Goal: Task Accomplishment & Management: Use online tool/utility

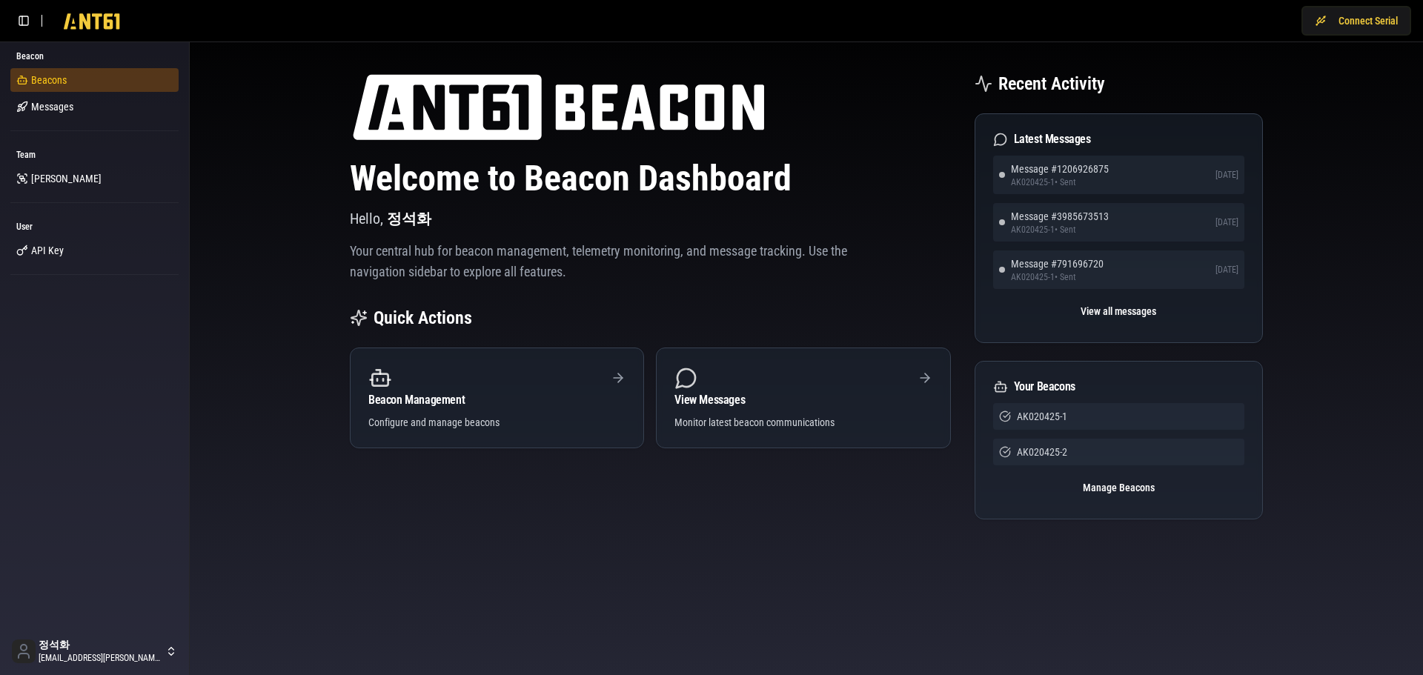
click at [56, 76] on span "Beacons" at bounding box center [49, 80] width 36 height 15
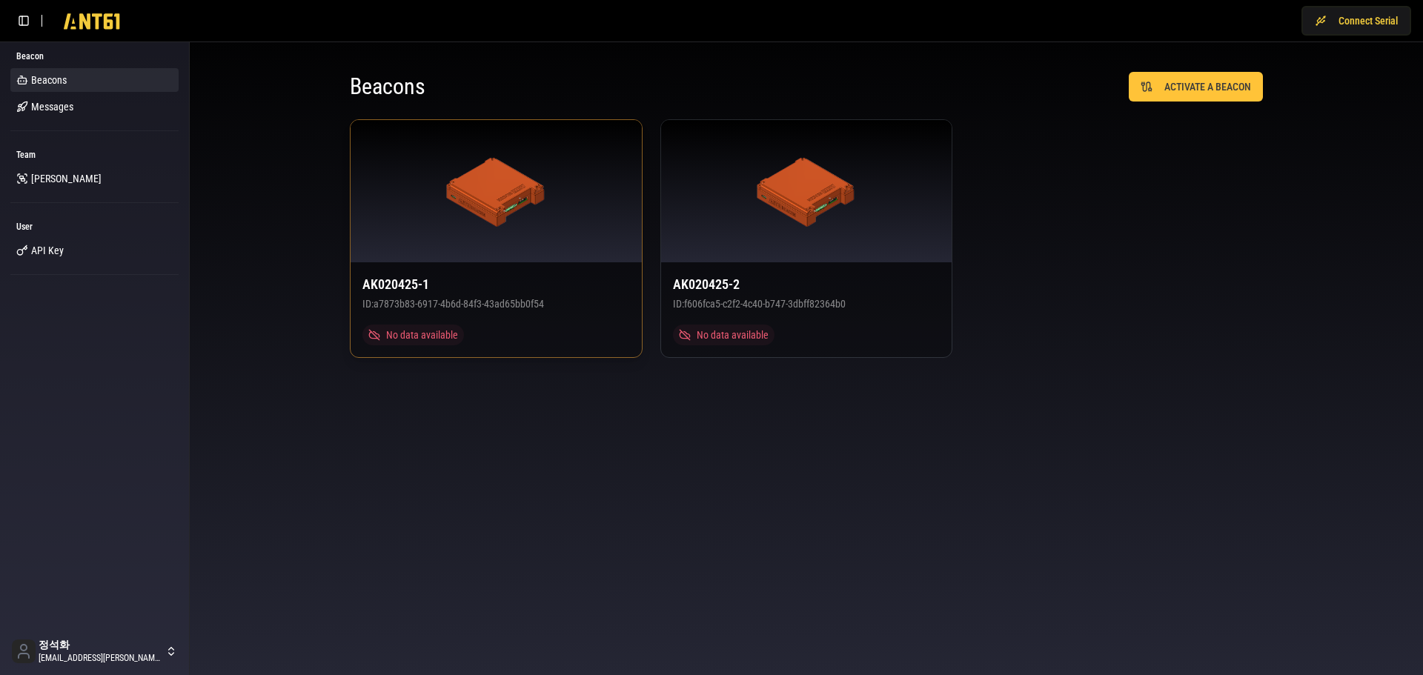
click at [474, 238] on div at bounding box center [496, 191] width 291 height 142
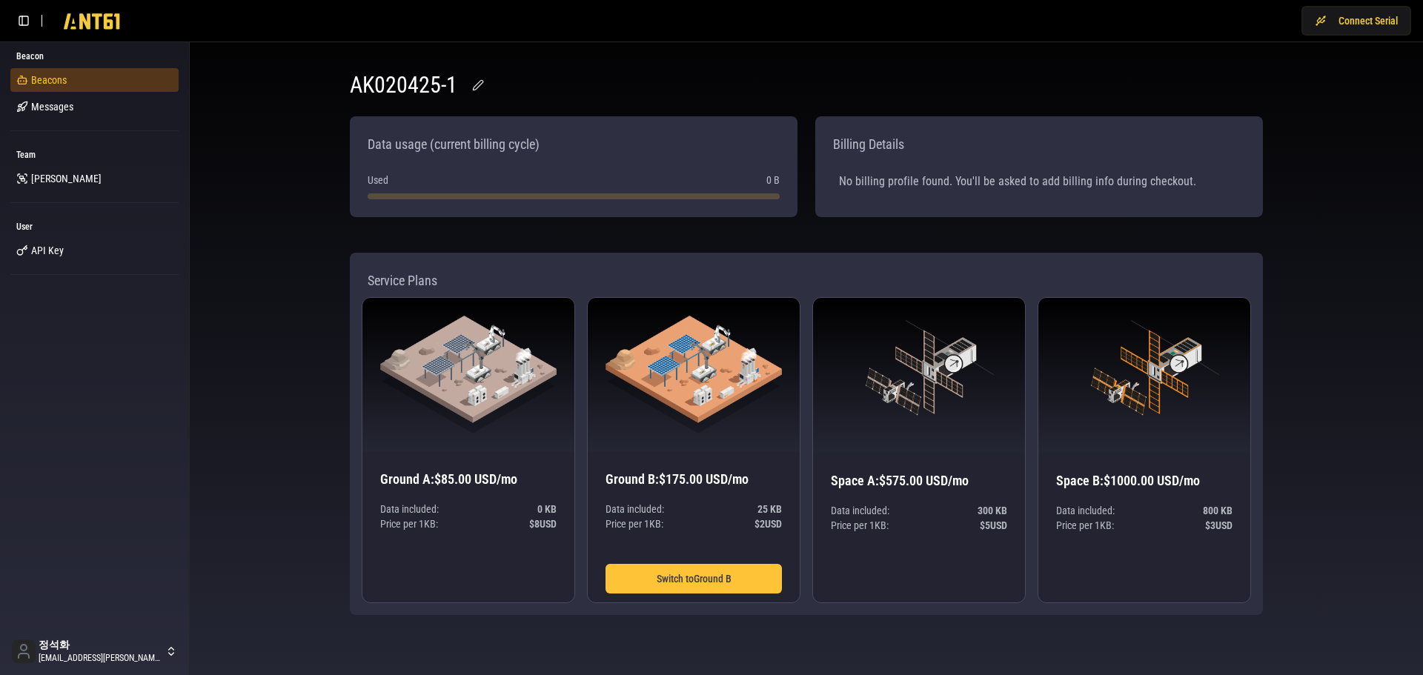
click at [54, 82] on span "Beacons" at bounding box center [49, 80] width 36 height 15
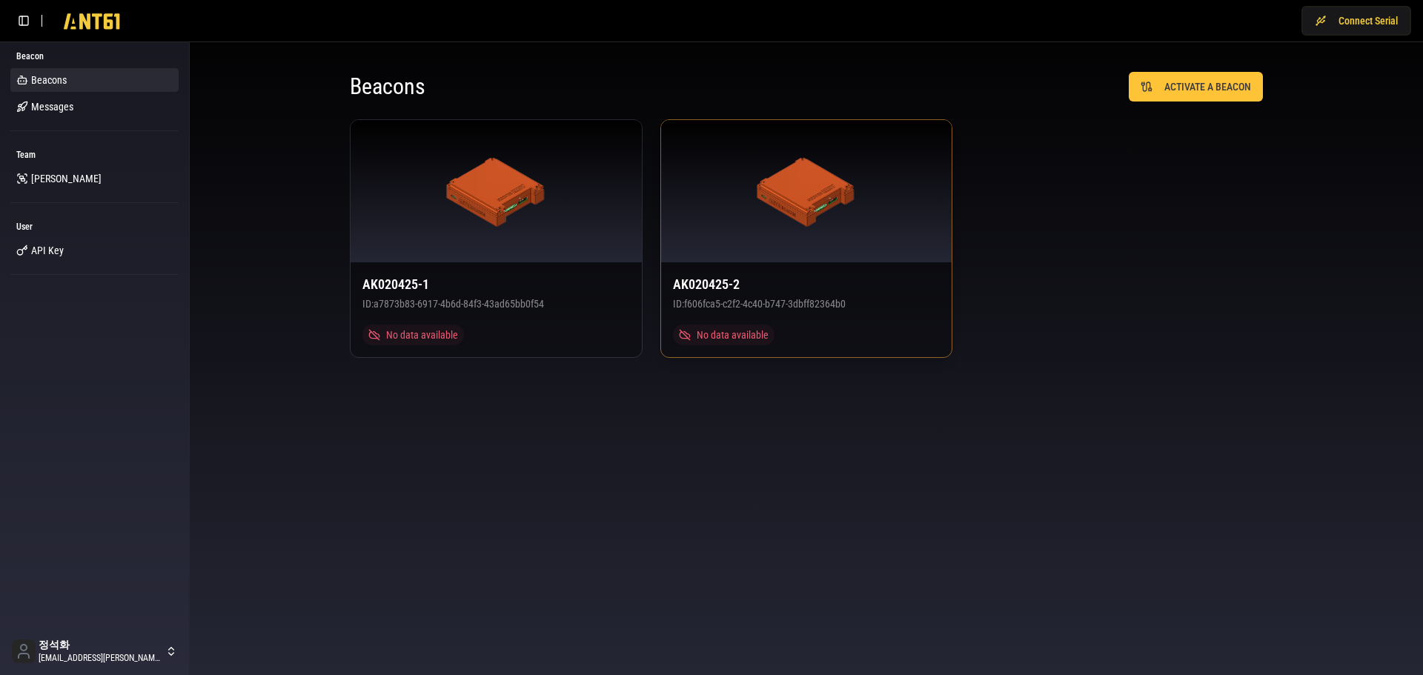
click at [818, 260] on div at bounding box center [806, 191] width 291 height 142
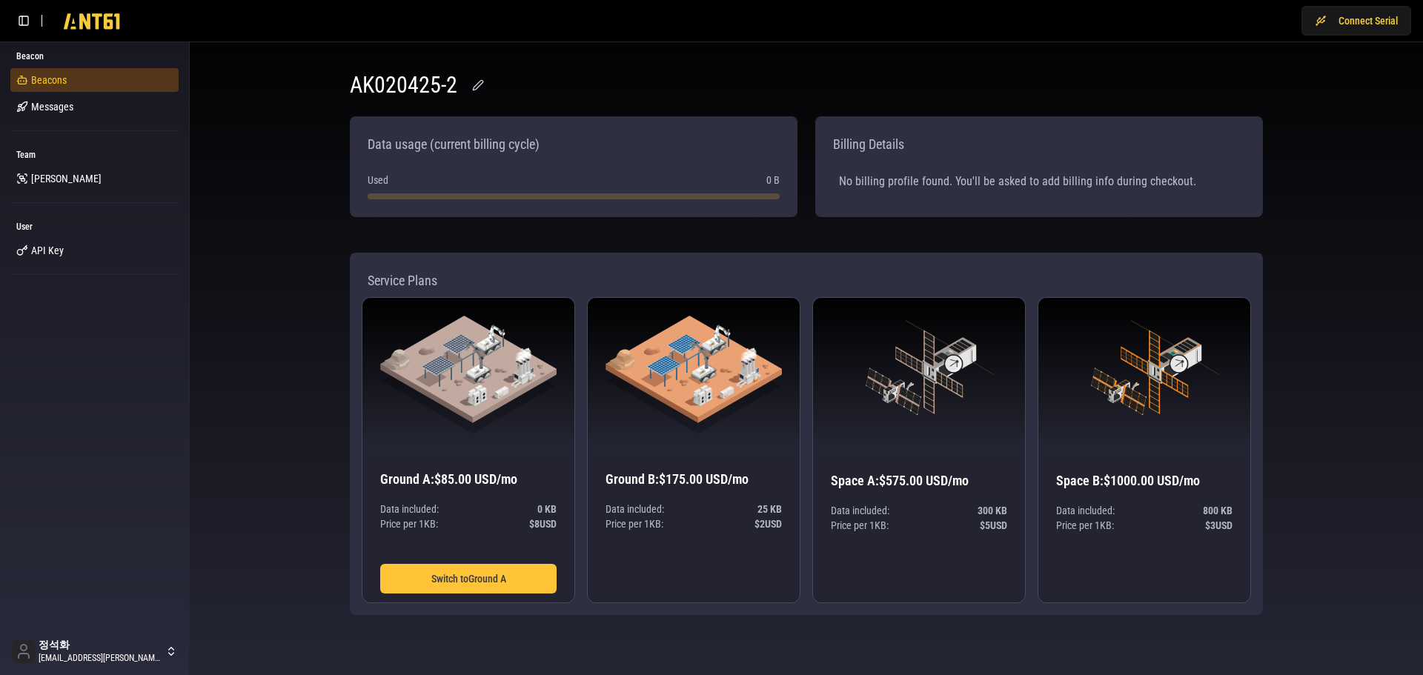
click at [82, 83] on link "Beacons" at bounding box center [94, 80] width 168 height 24
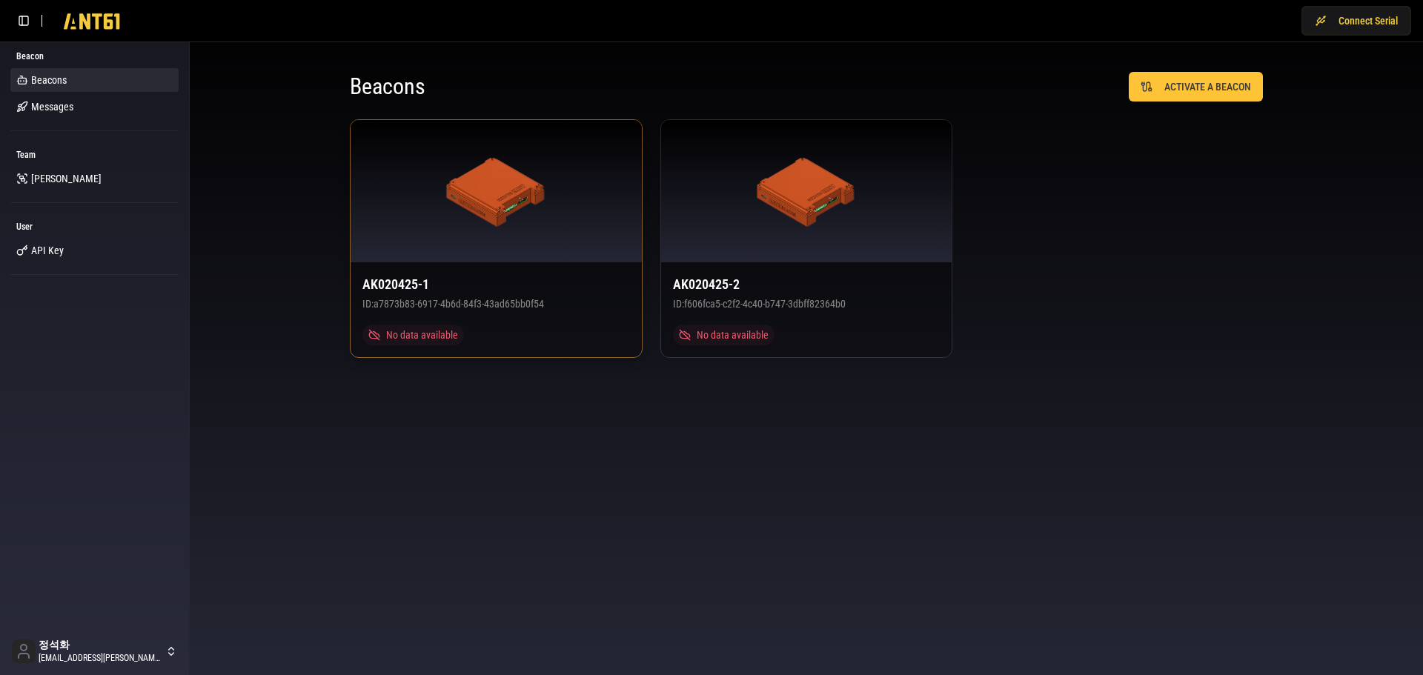
click at [554, 241] on div at bounding box center [496, 191] width 291 height 142
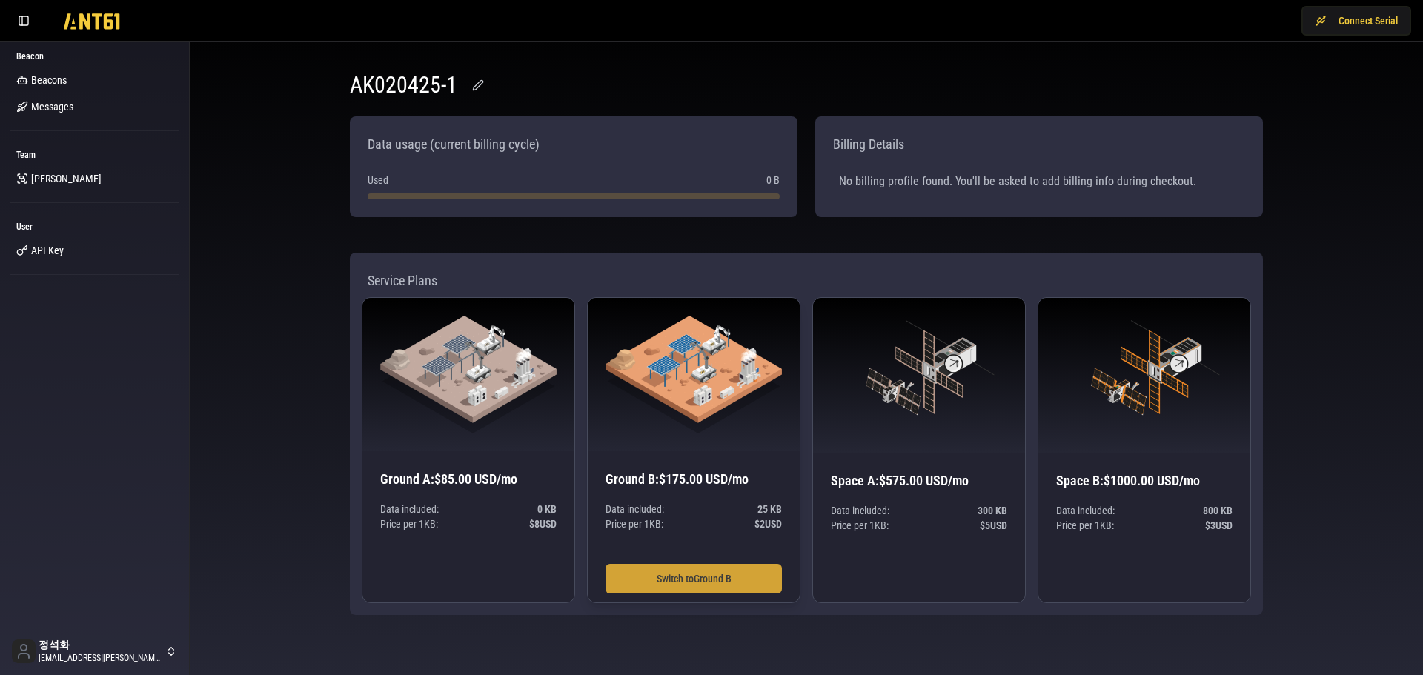
click at [698, 580] on button "Switch to Ground B" at bounding box center [694, 579] width 176 height 30
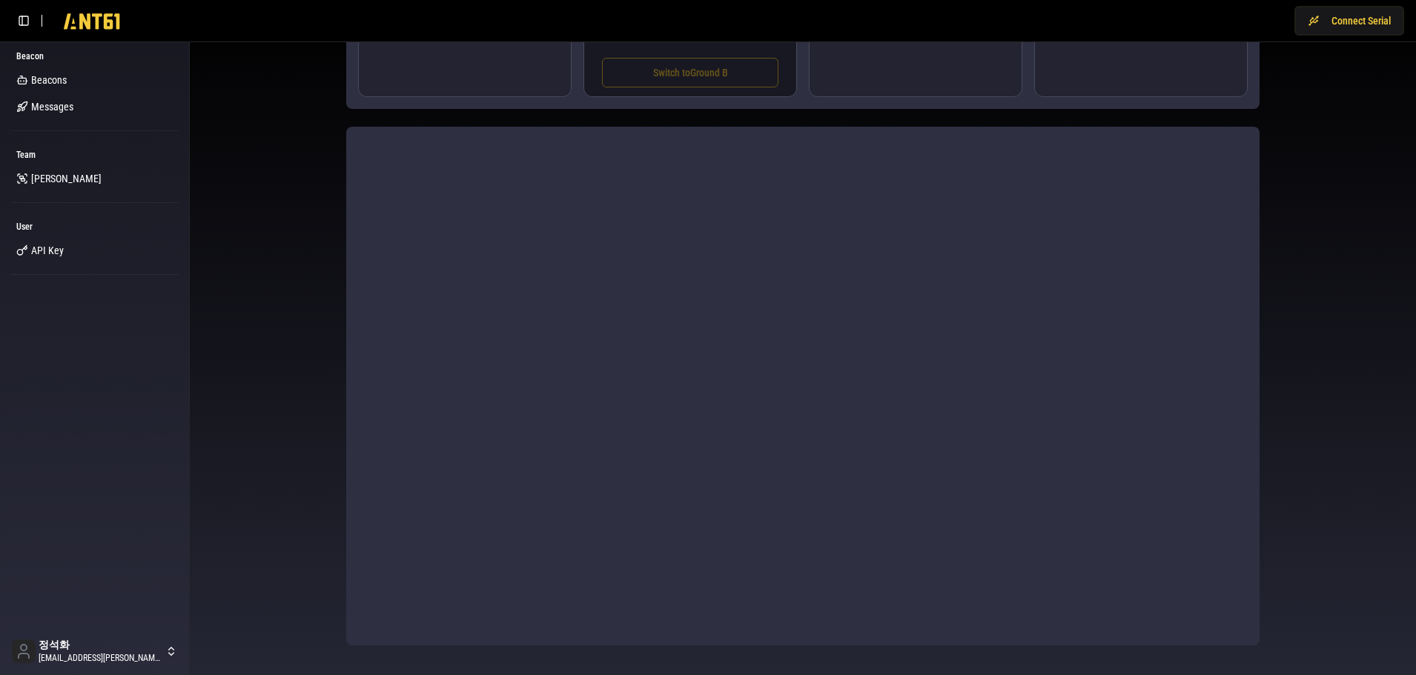
scroll to position [506, 0]
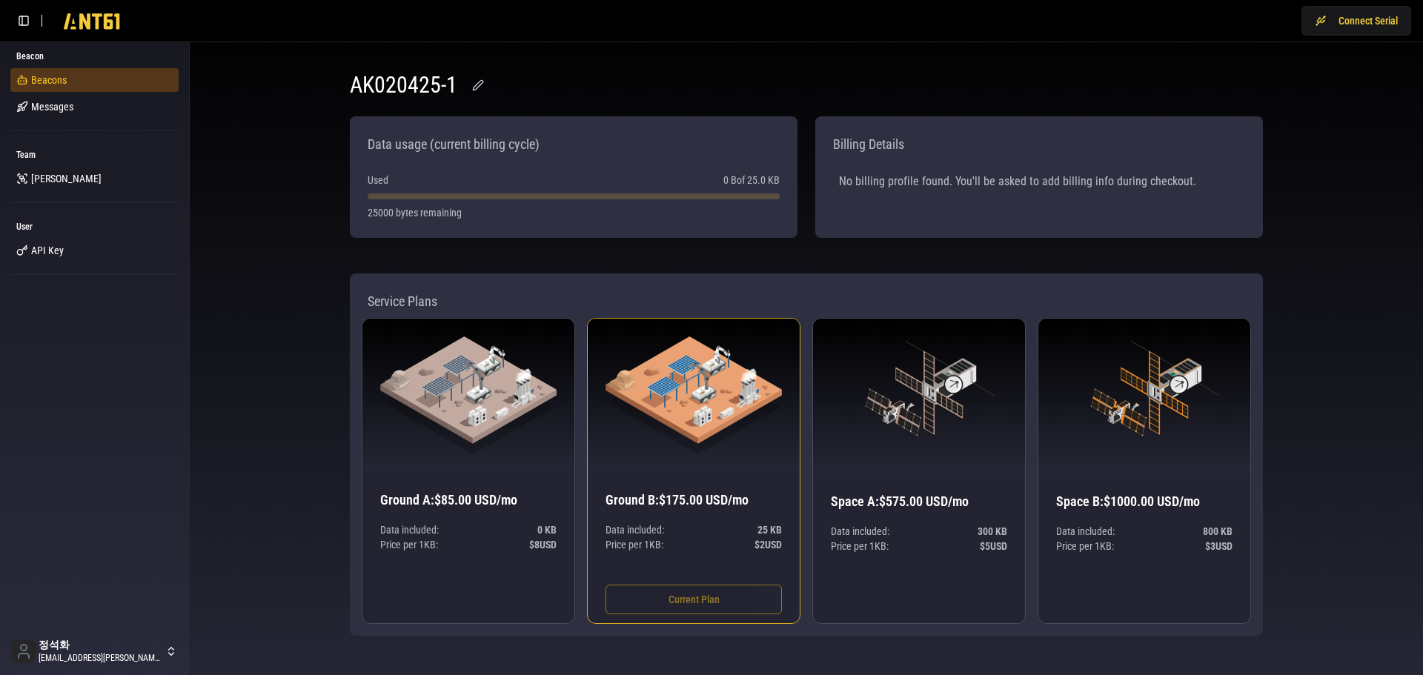
click at [43, 76] on span "Beacons" at bounding box center [49, 80] width 36 height 15
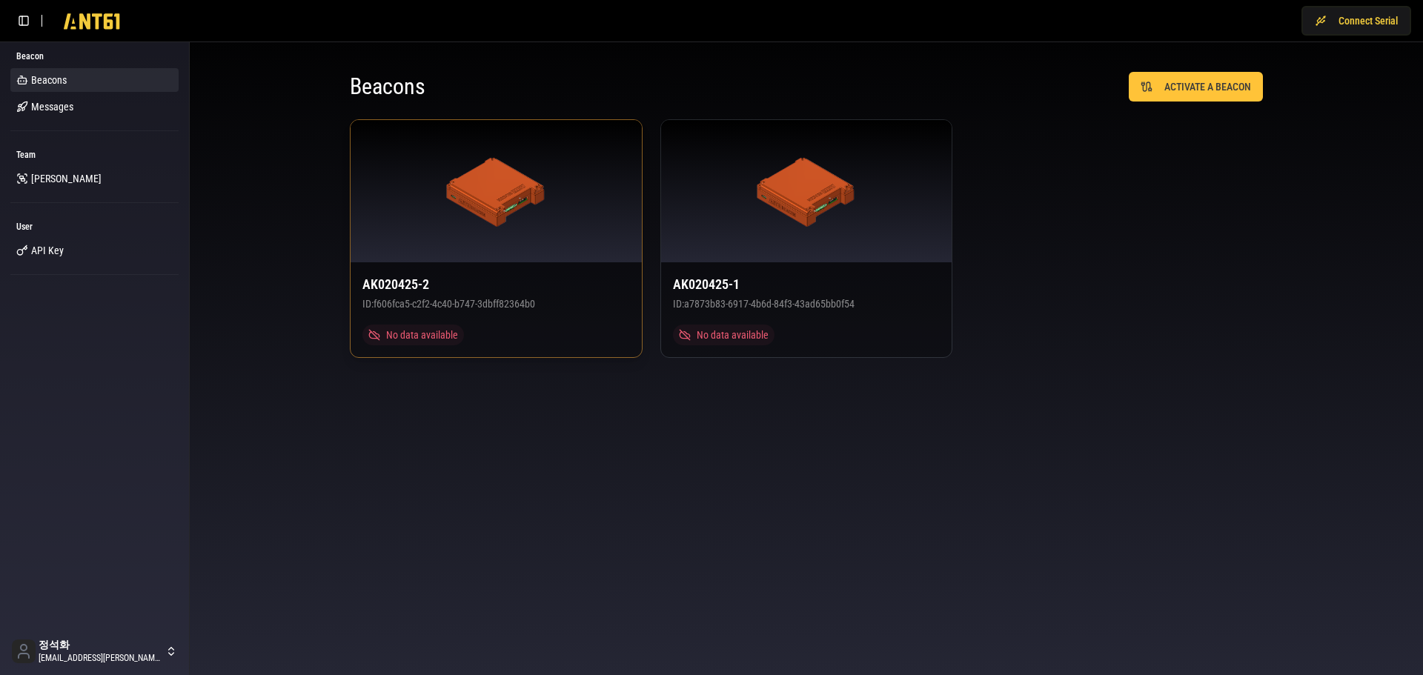
click at [457, 222] on img at bounding box center [496, 191] width 100 height 71
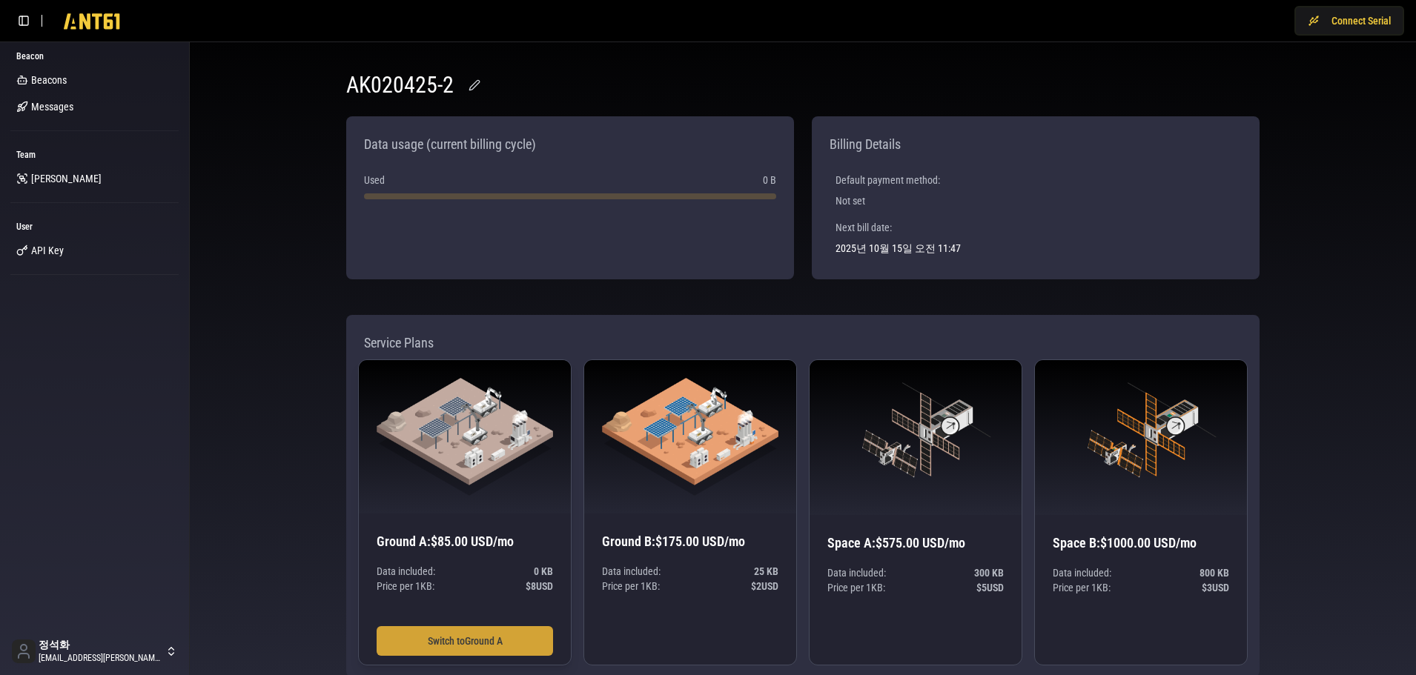
click at [506, 638] on button "Switch to Ground A" at bounding box center [465, 641] width 176 height 30
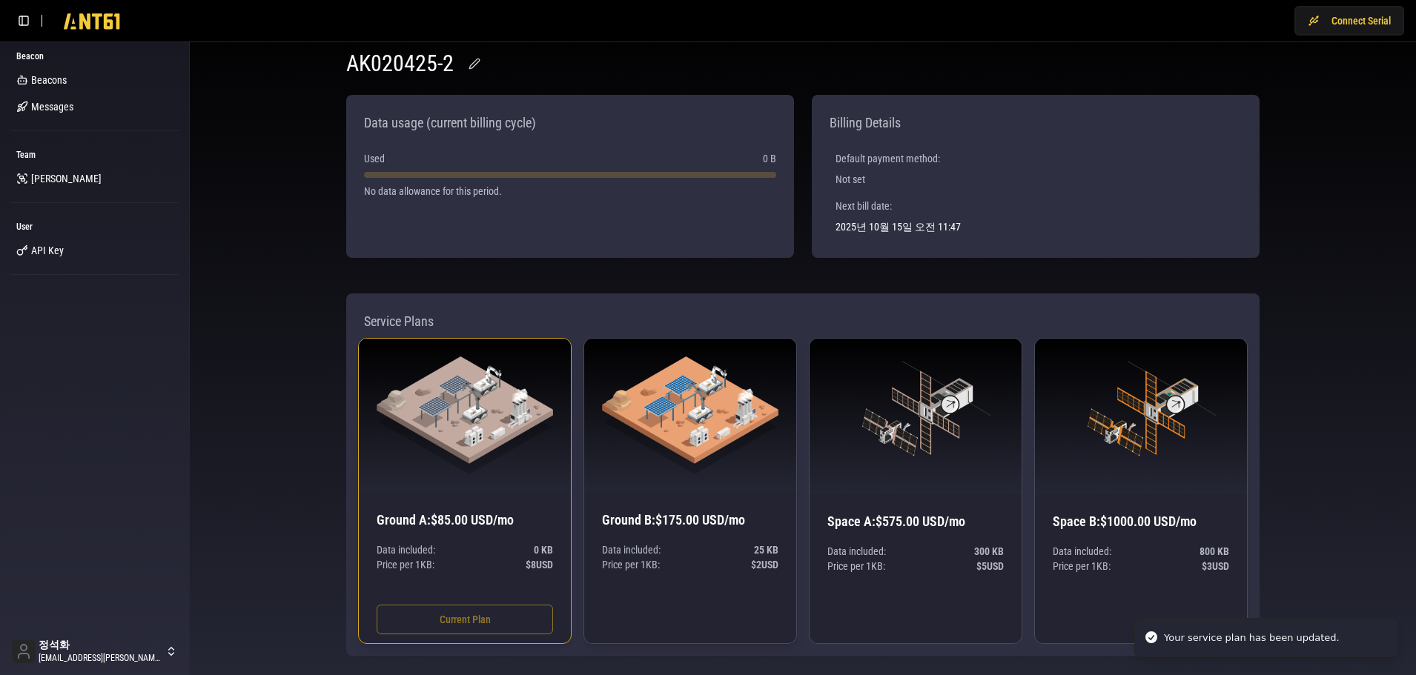
scroll to position [32, 0]
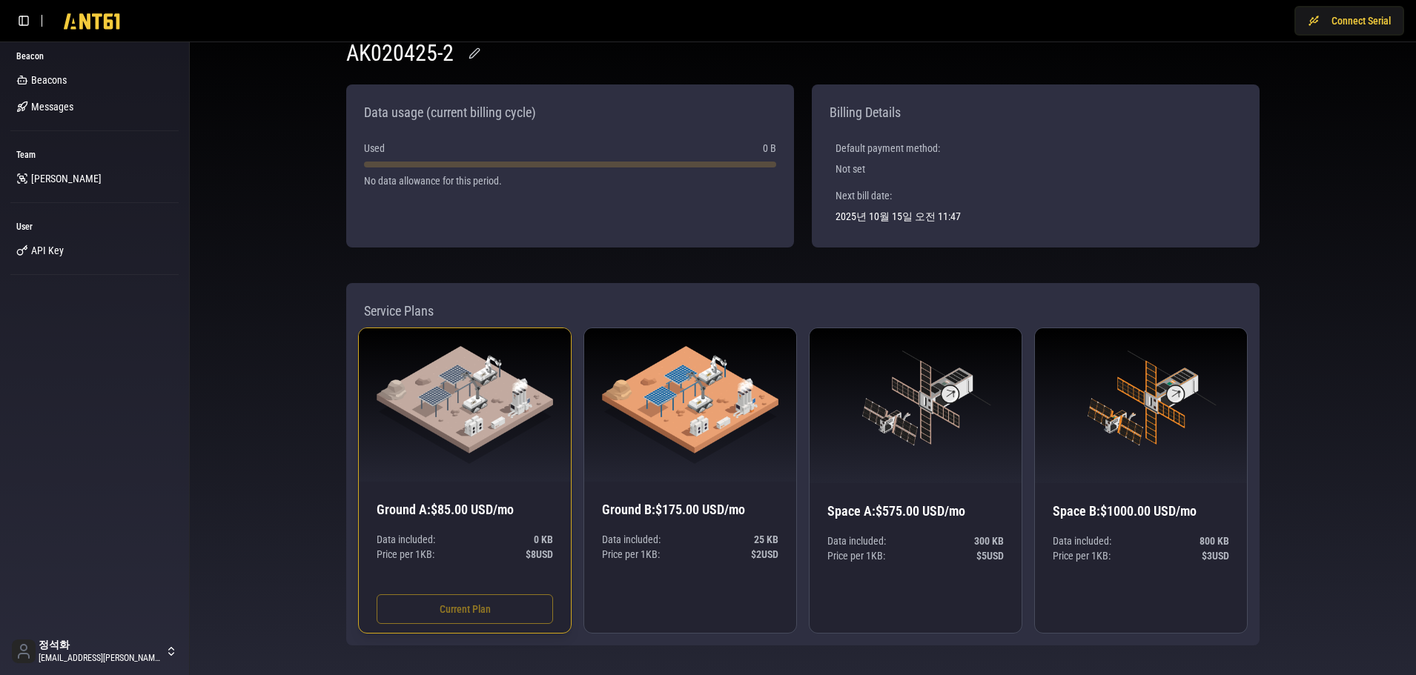
click at [491, 610] on div "Data included: 0 KB Price per 1 KB : $ 8 USD Current Plan" at bounding box center [465, 590] width 176 height 116
click at [56, 79] on span "Beacons" at bounding box center [49, 80] width 36 height 15
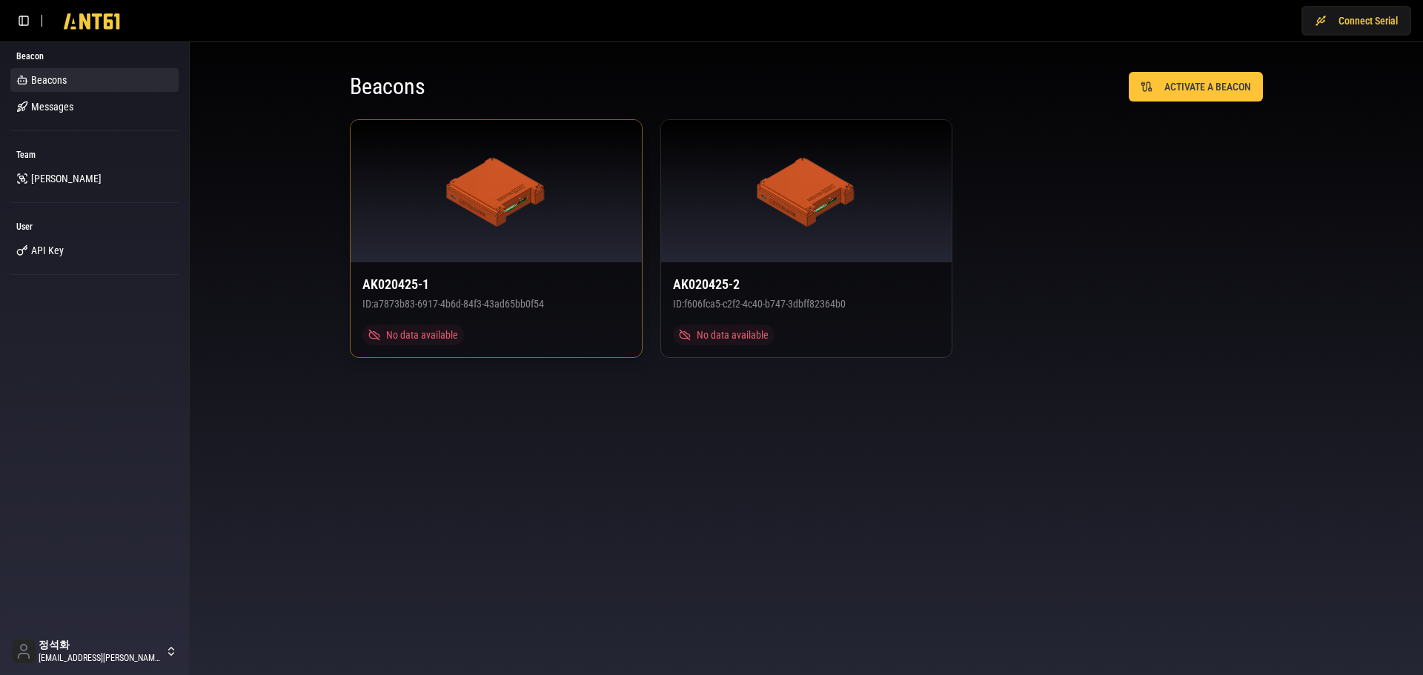
click at [457, 227] on div at bounding box center [496, 191] width 291 height 142
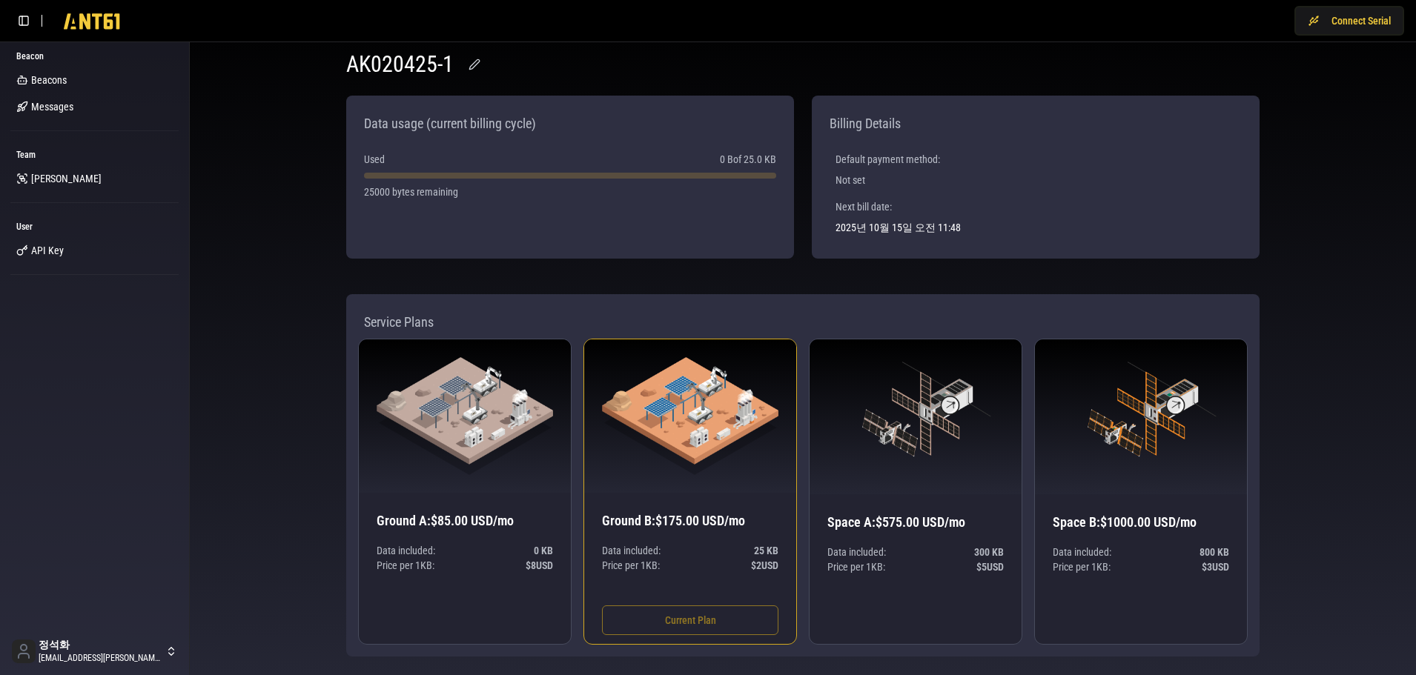
scroll to position [32, 0]
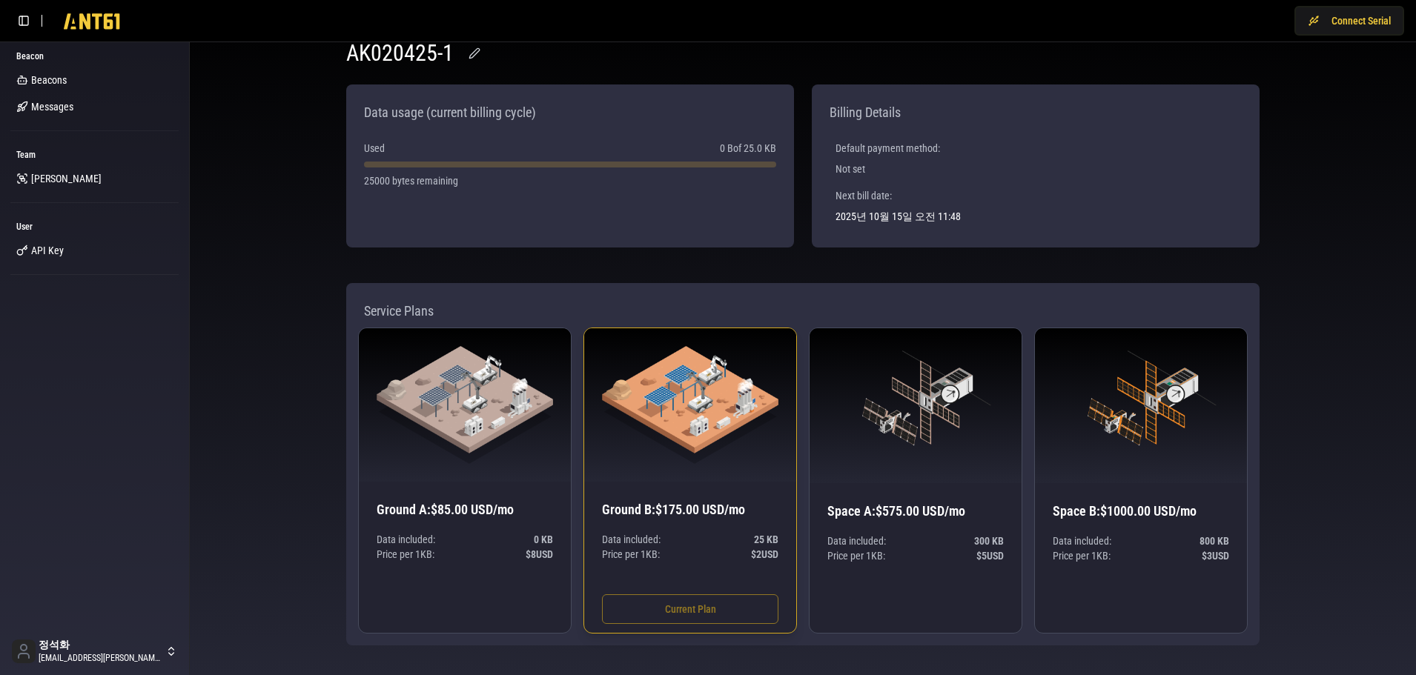
click at [694, 604] on div "Data included: 25 KB Price per 1 KB : $ 2 USD Current Plan" at bounding box center [690, 590] width 176 height 116
click at [695, 420] on img at bounding box center [690, 405] width 176 height 118
click at [703, 601] on div "Data included: 25 KB Price per 1 KB : $ 2 USD Current Plan" at bounding box center [690, 590] width 176 height 116
click at [698, 416] on img at bounding box center [690, 405] width 176 height 118
click at [695, 605] on div "Data included: 25 KB Price per 1 KB : $ 2 USD Current Plan" at bounding box center [690, 590] width 176 height 116
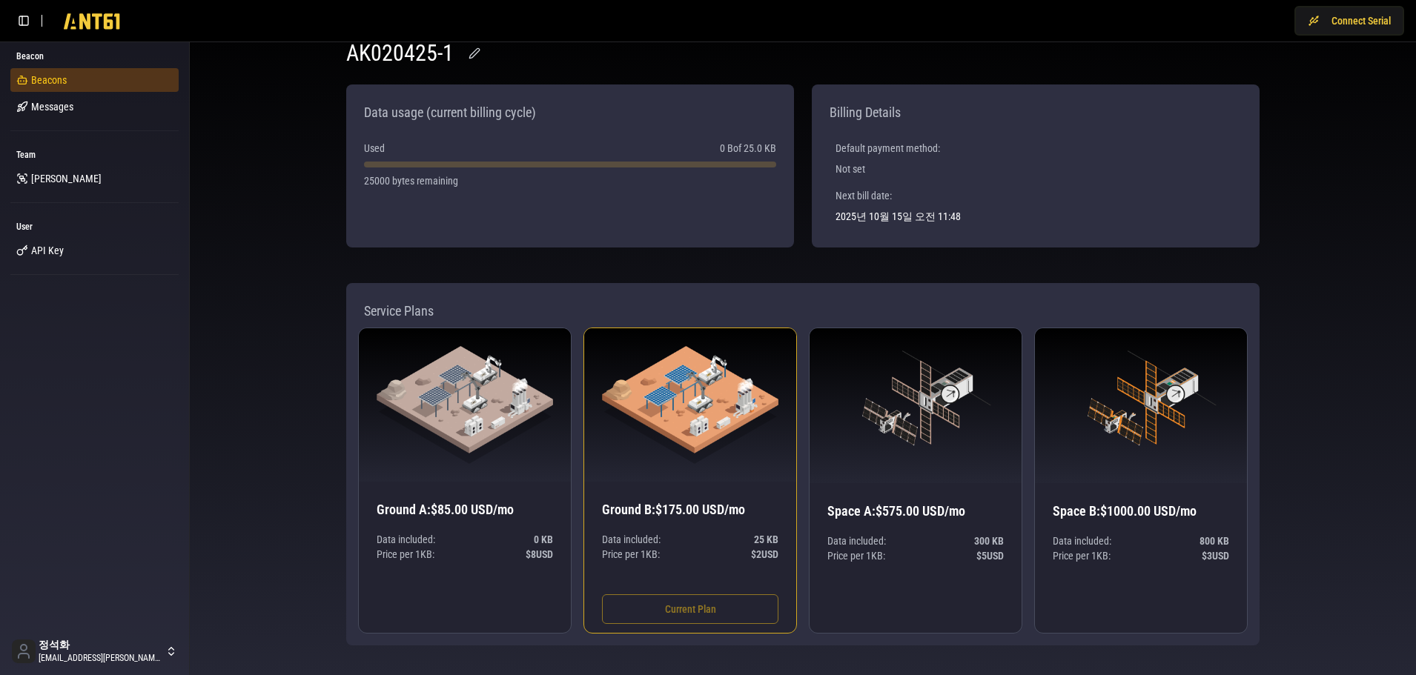
click at [79, 79] on link "Beacons" at bounding box center [94, 80] width 168 height 24
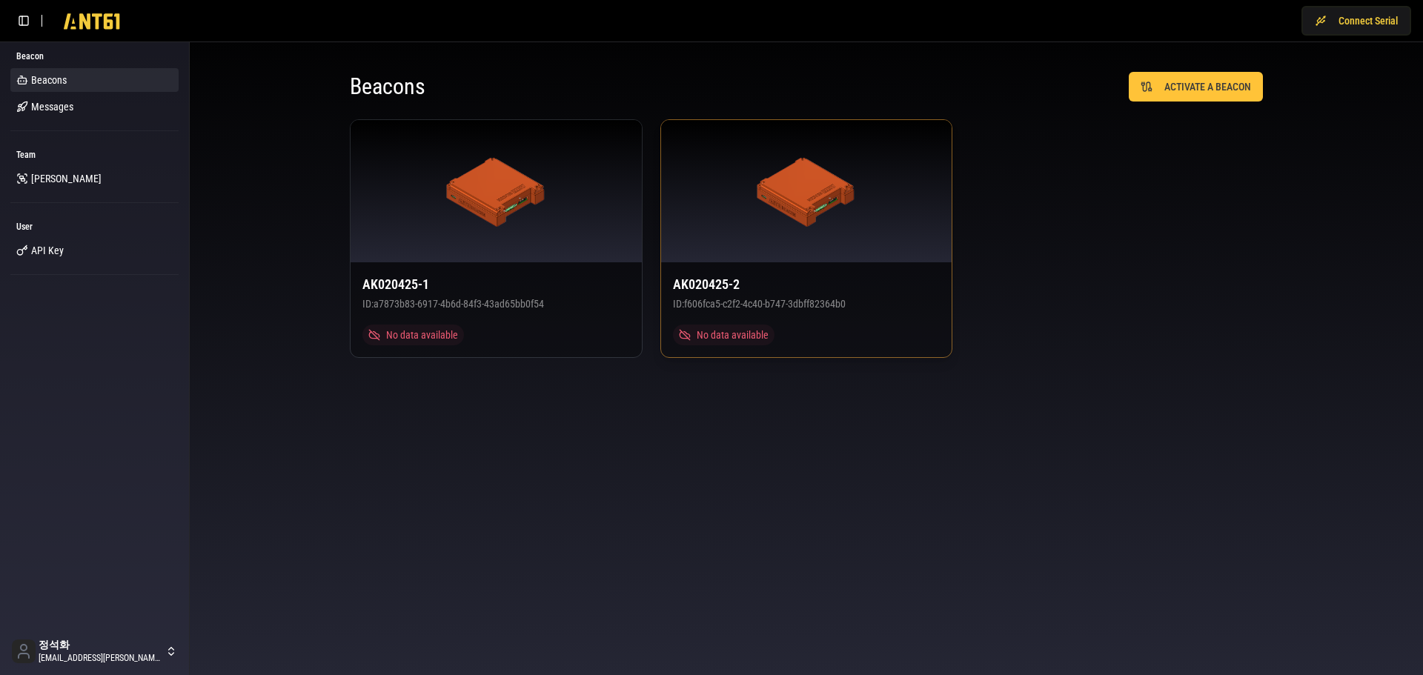
click at [793, 188] on img at bounding box center [807, 191] width 100 height 71
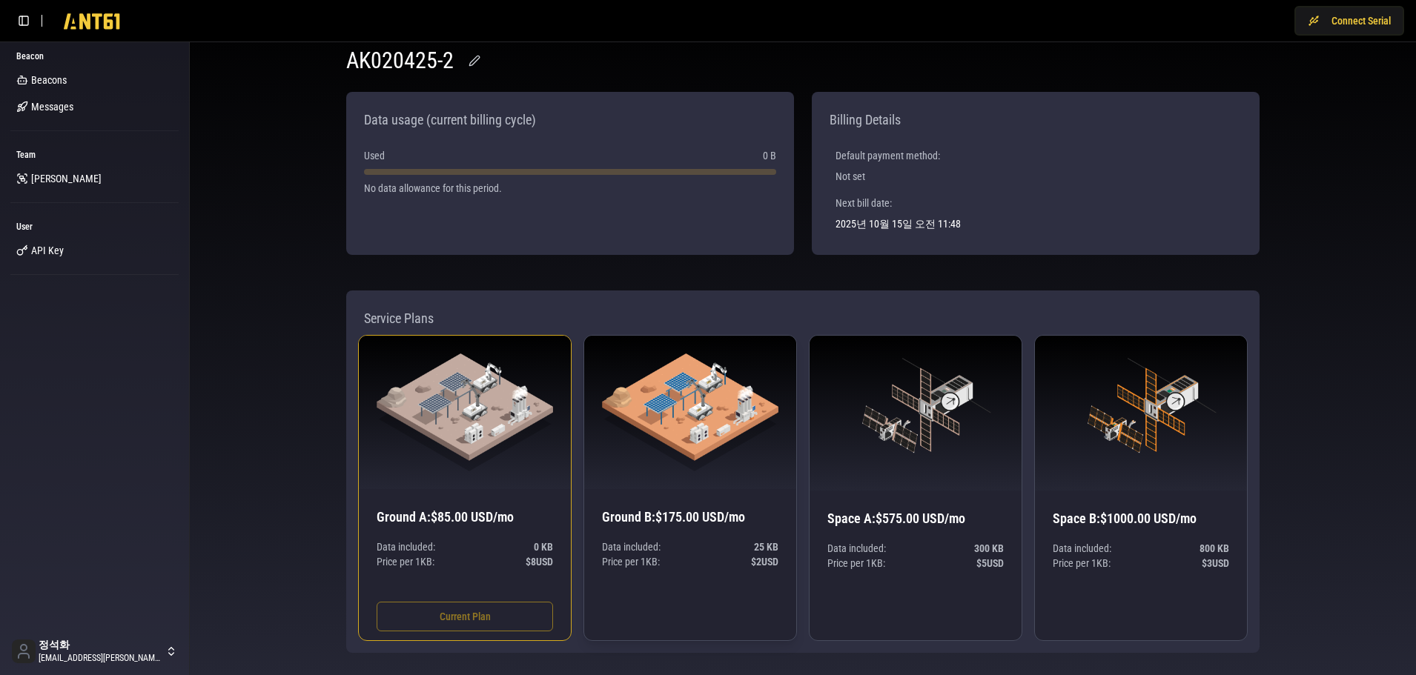
scroll to position [32, 0]
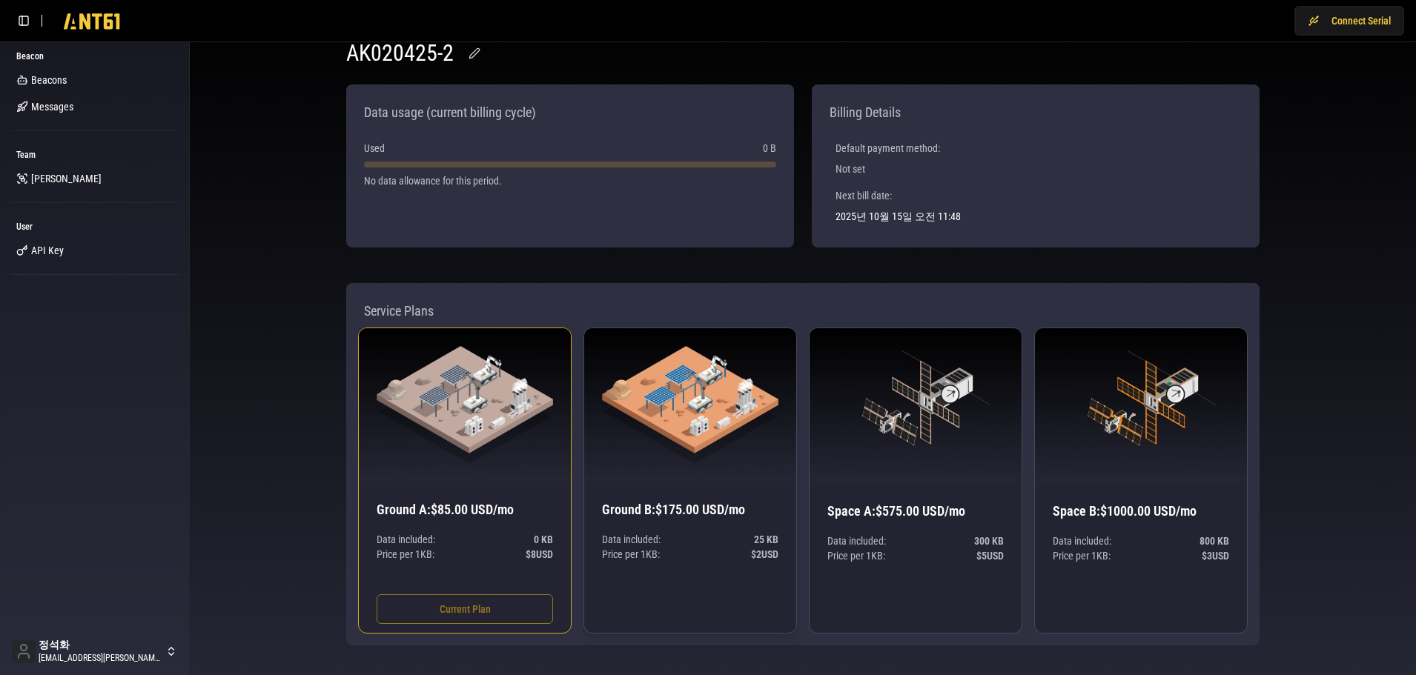
click at [699, 414] on img at bounding box center [690, 405] width 176 height 118
click at [478, 423] on img at bounding box center [465, 405] width 176 height 118
click at [53, 79] on span "Beacons" at bounding box center [49, 80] width 36 height 15
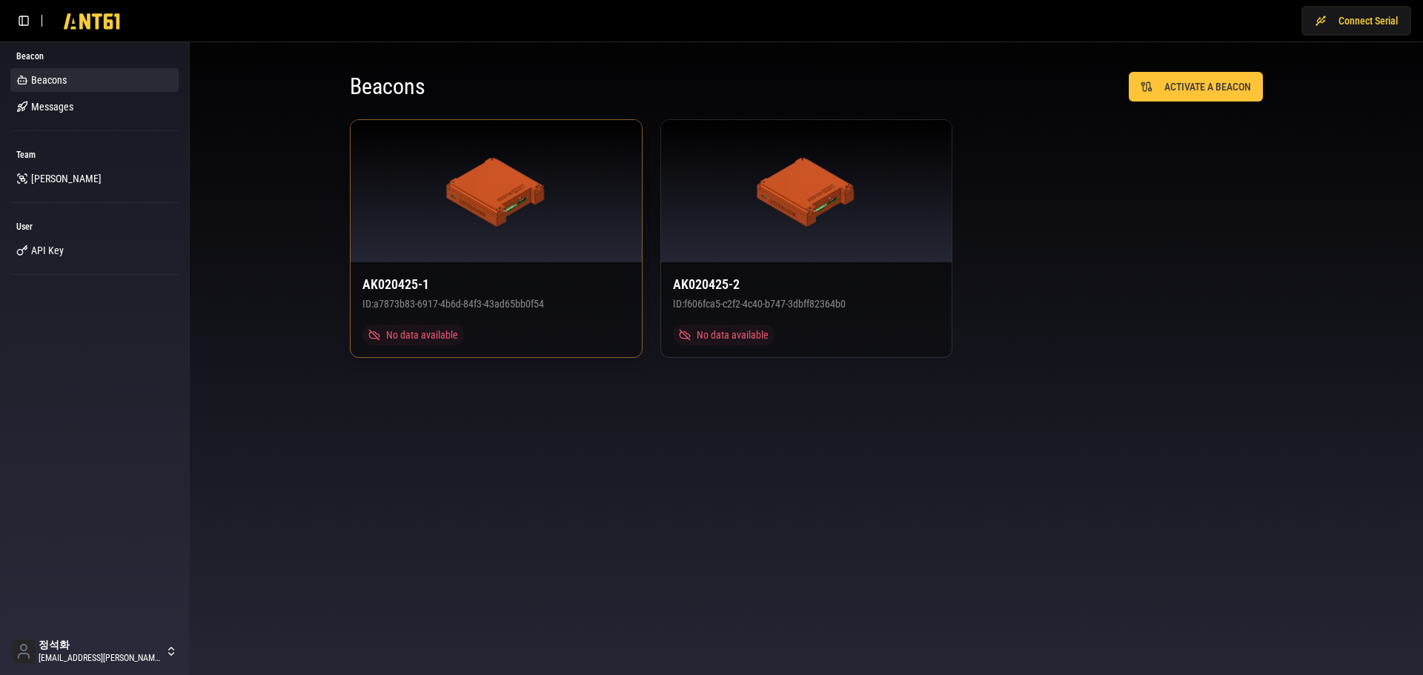
click at [503, 224] on img at bounding box center [496, 191] width 100 height 71
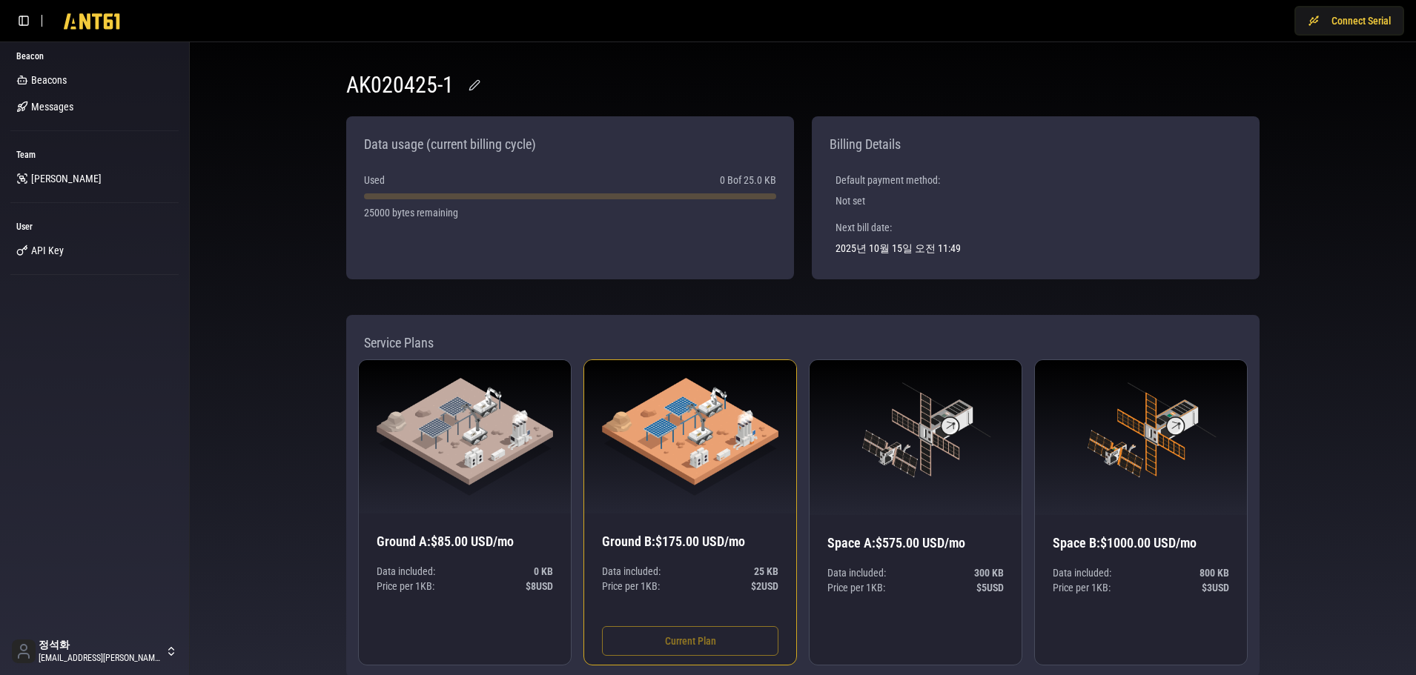
scroll to position [32, 0]
